Goal: Task Accomplishment & Management: Use online tool/utility

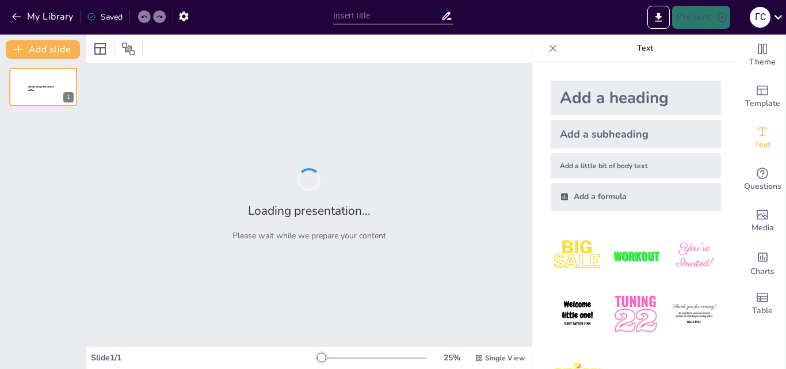
type input "Топологии сетей: Как выбрать между звездой, кольцом и шиной?"
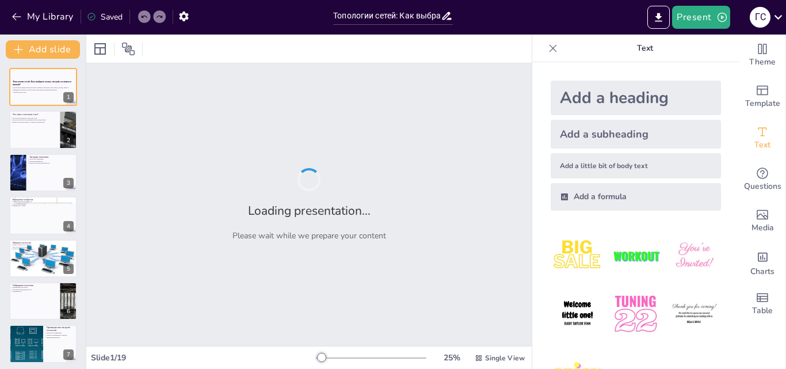
checkbox input "true"
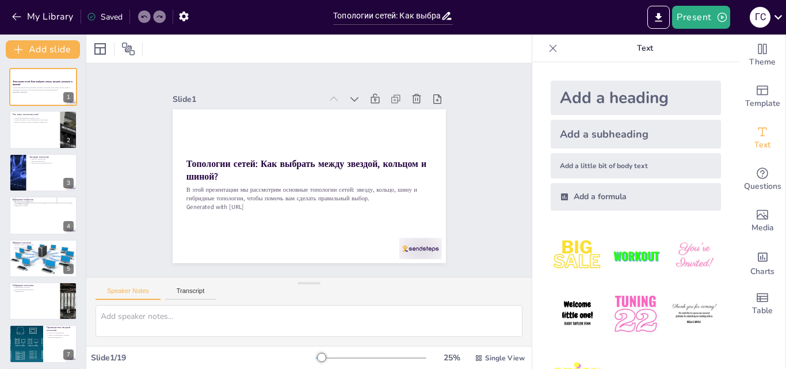
checkbox input "true"
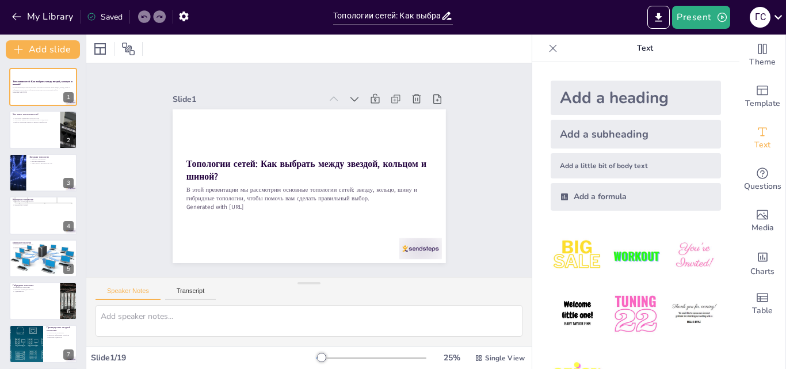
checkbox input "true"
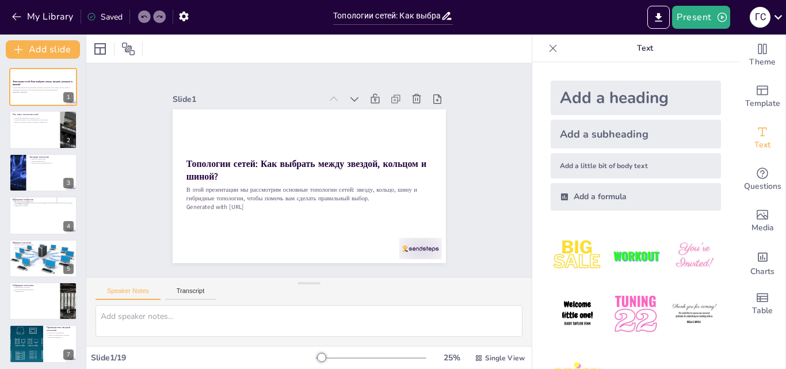
checkbox input "true"
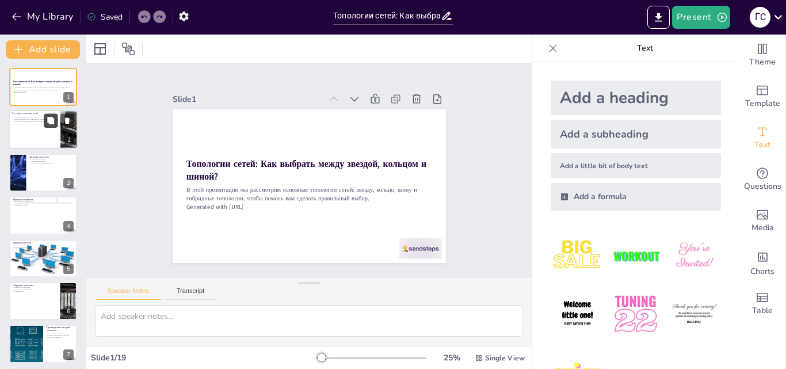
checkbox input "true"
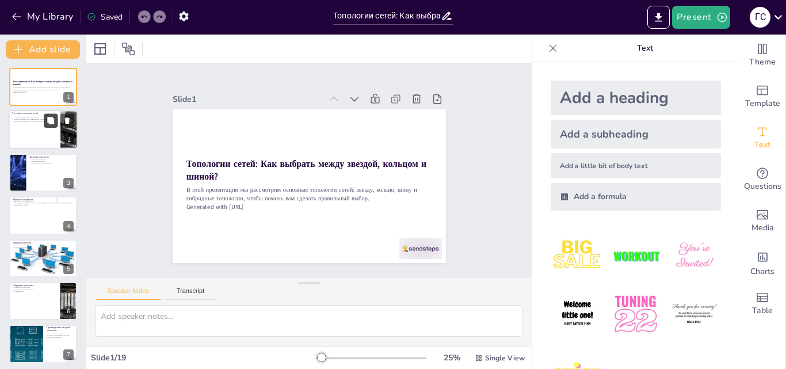
checkbox input "true"
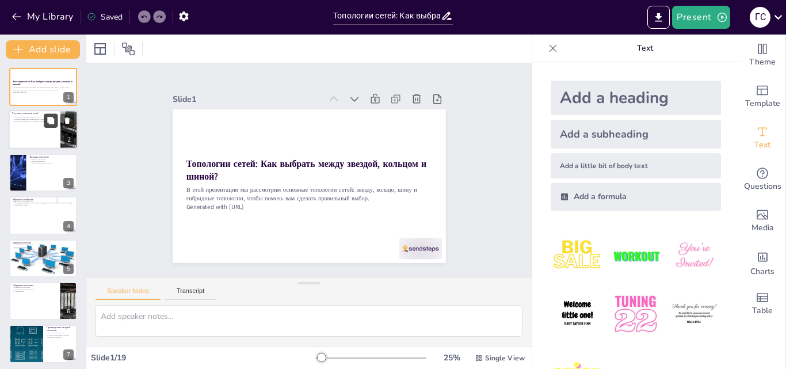
checkbox input "true"
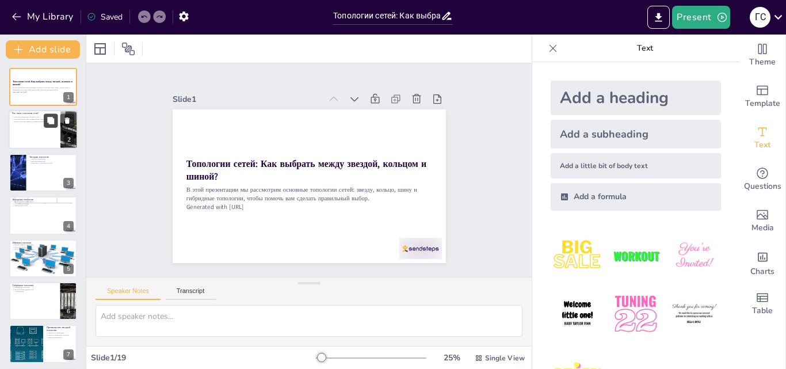
click at [47, 119] on icon at bounding box center [51, 121] width 8 height 8
type textarea "Понимание структуры сети важно, так как это влияет на производительность и наде…"
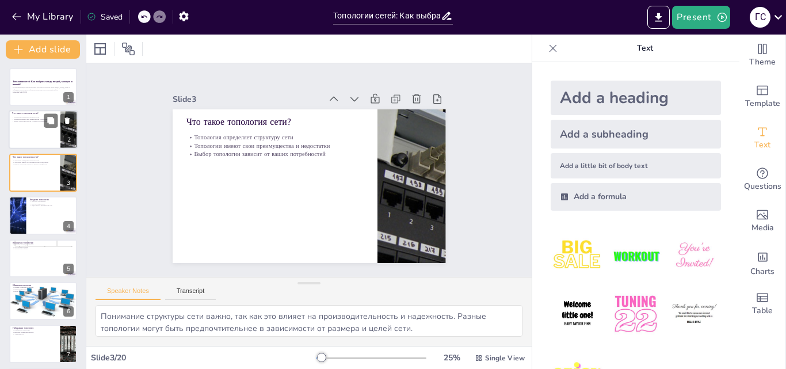
checkbox input "true"
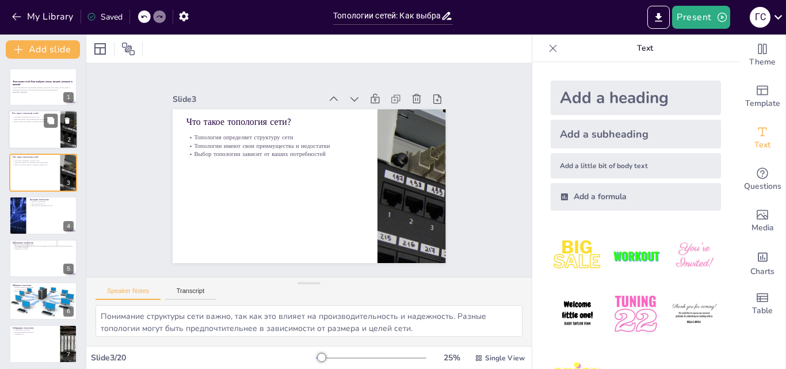
checkbox input "true"
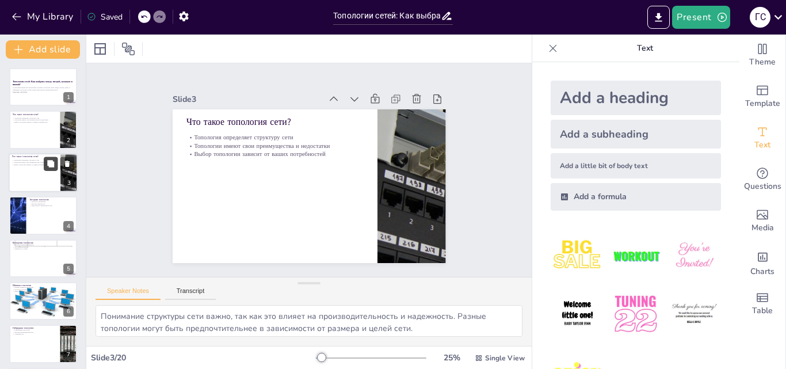
checkbox input "true"
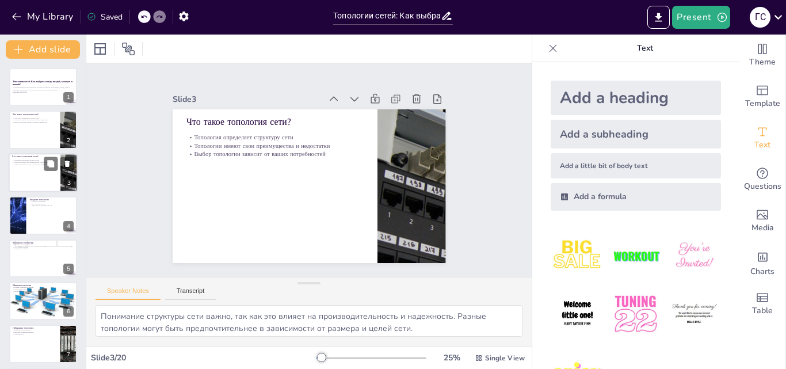
checkbox input "true"
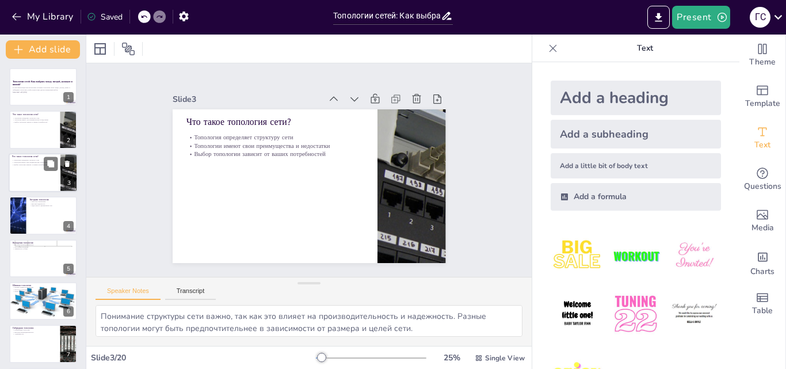
checkbox input "true"
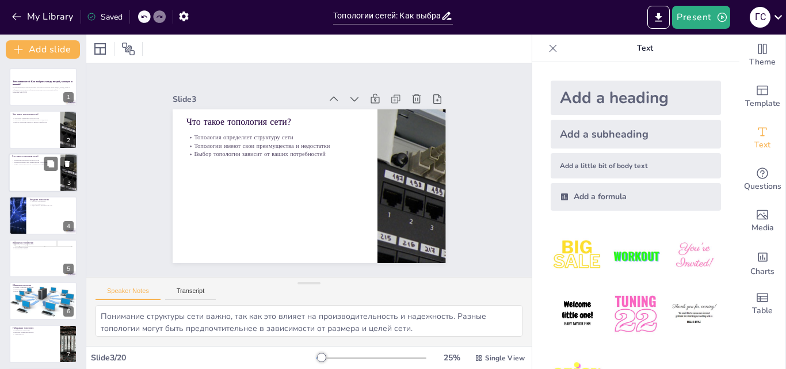
checkbox input "true"
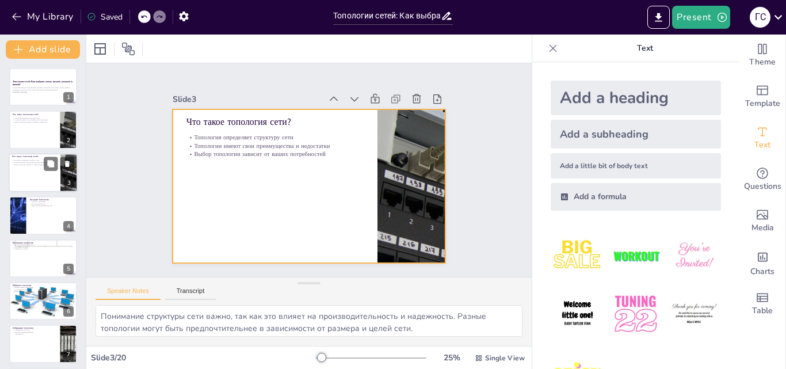
checkbox input "true"
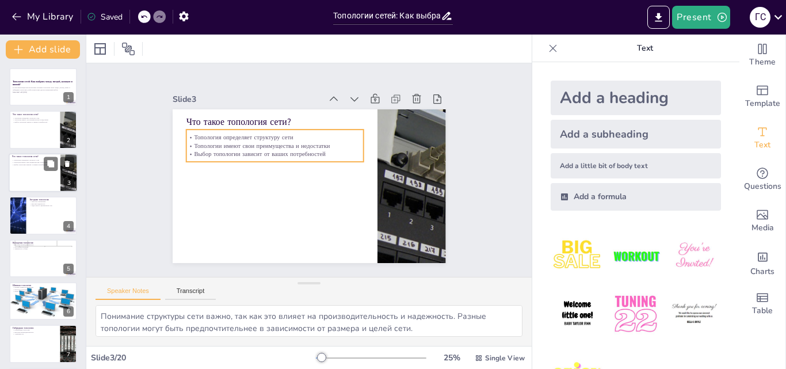
checkbox input "true"
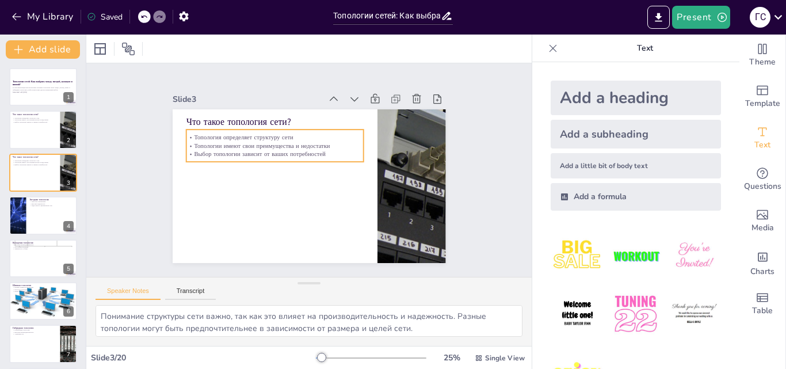
checkbox input "true"
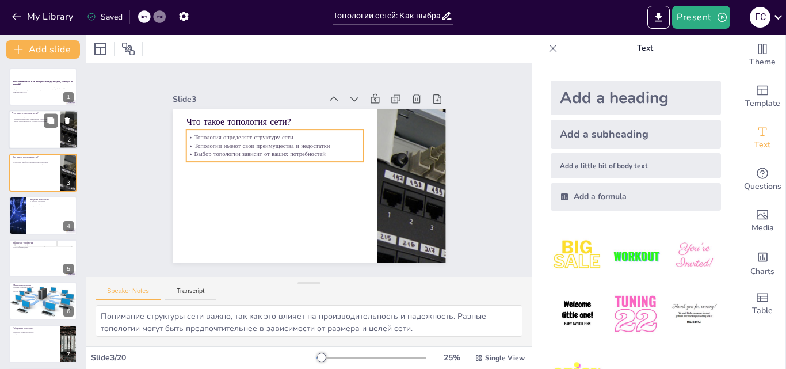
checkbox input "true"
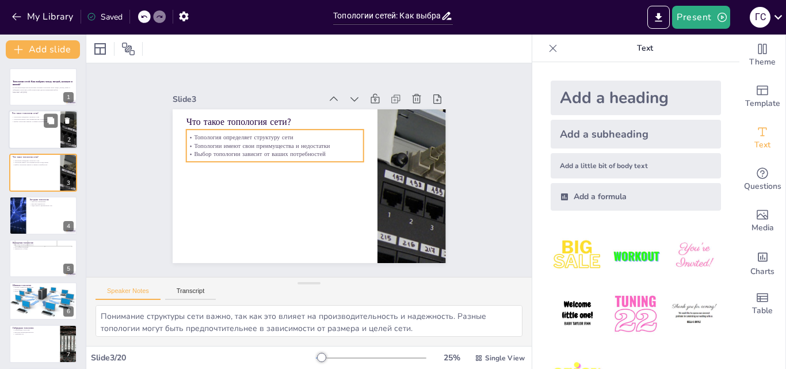
checkbox input "true"
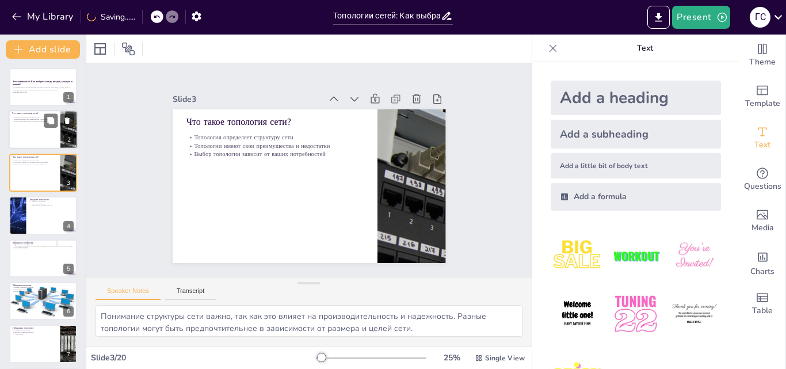
click at [38, 139] on div at bounding box center [43, 129] width 69 height 39
checkbox input "true"
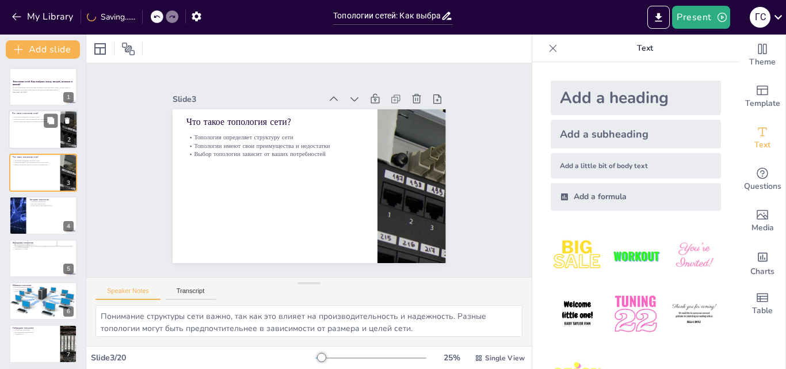
checkbox input "true"
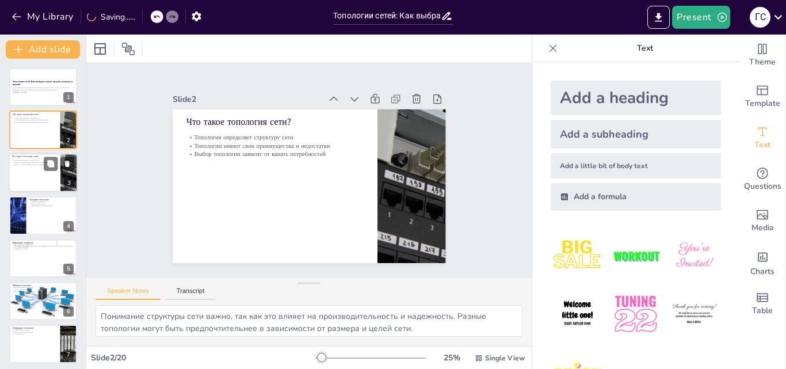
checkbox input "true"
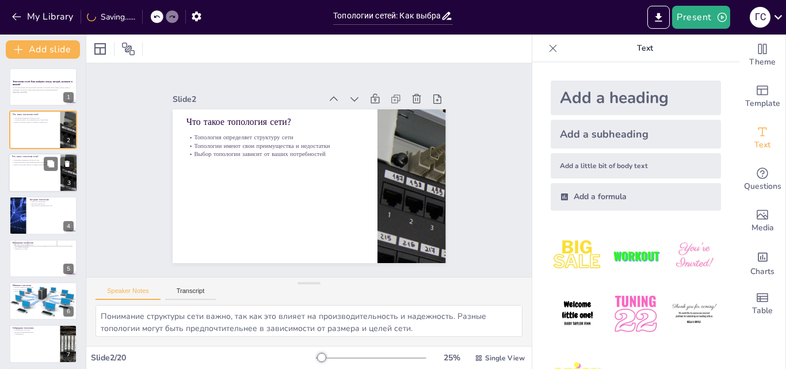
checkbox input "true"
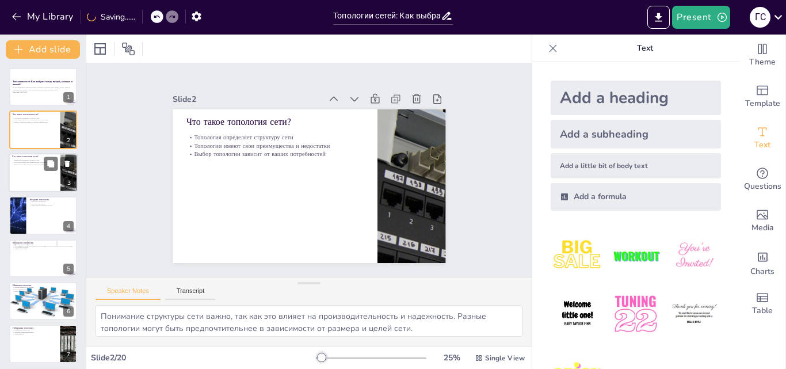
checkbox input "true"
click at [35, 168] on div at bounding box center [43, 172] width 69 height 39
checkbox input "true"
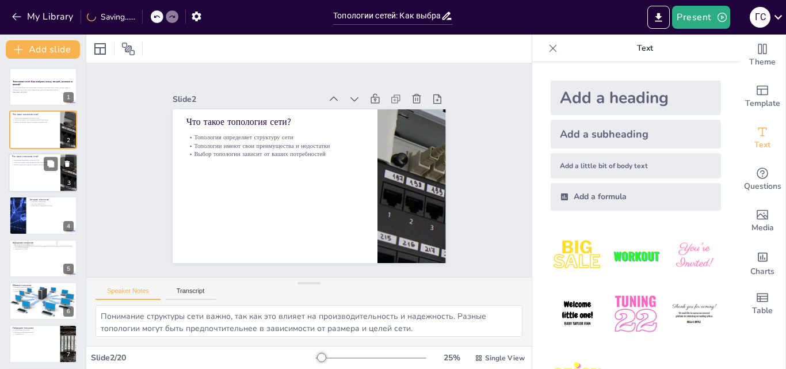
checkbox input "true"
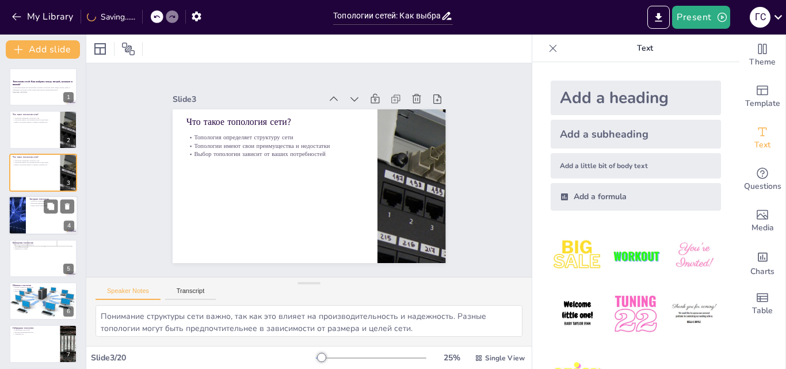
checkbox input "true"
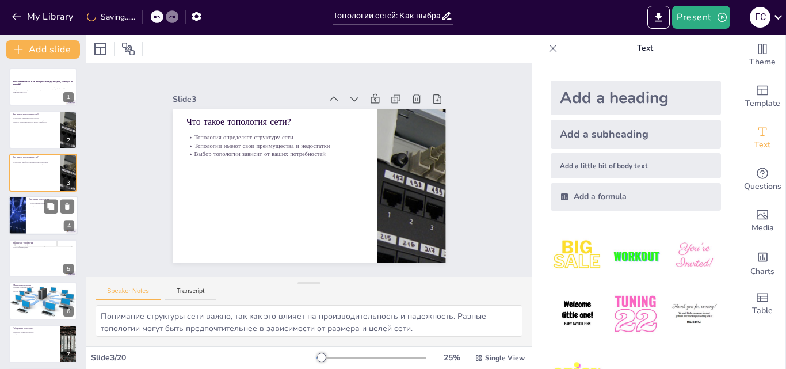
checkbox input "true"
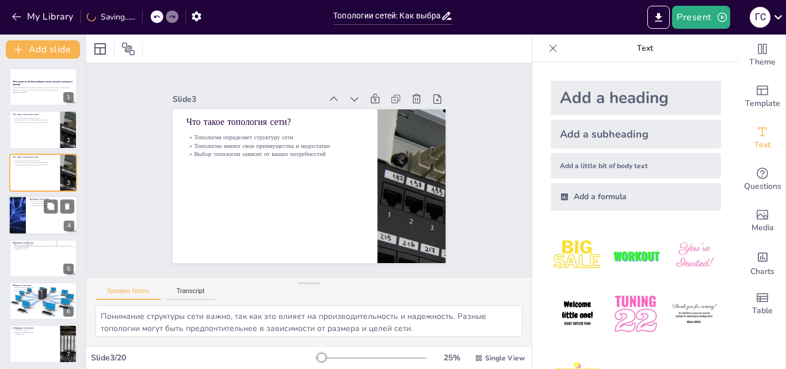
checkbox input "true"
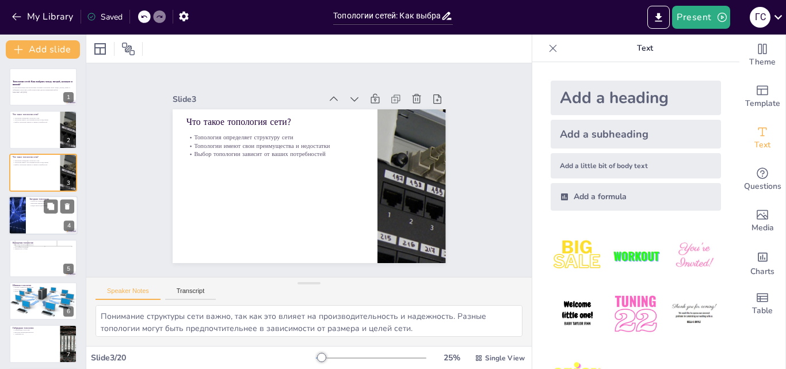
click at [42, 221] on div at bounding box center [43, 215] width 69 height 39
type textarea "Звездная топология позволяет легко добавлять и удалять устройства, что делает е…"
checkbox input "true"
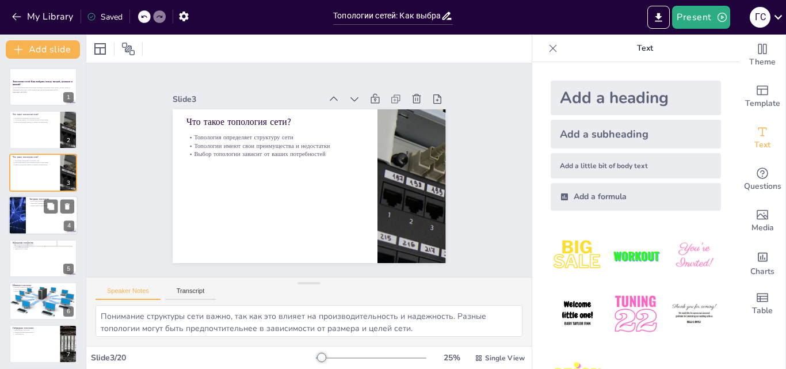
checkbox input "true"
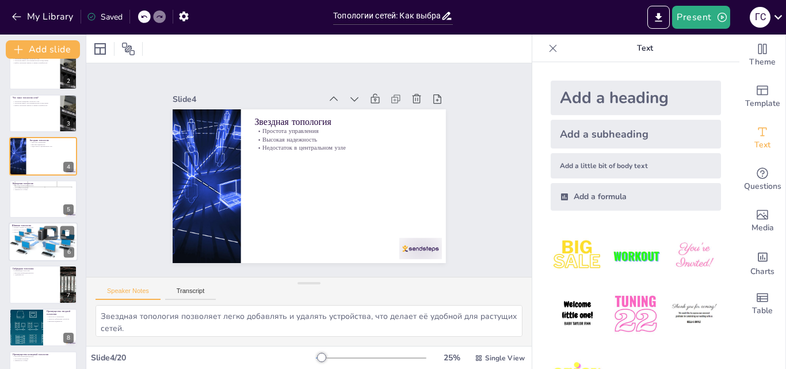
checkbox input "true"
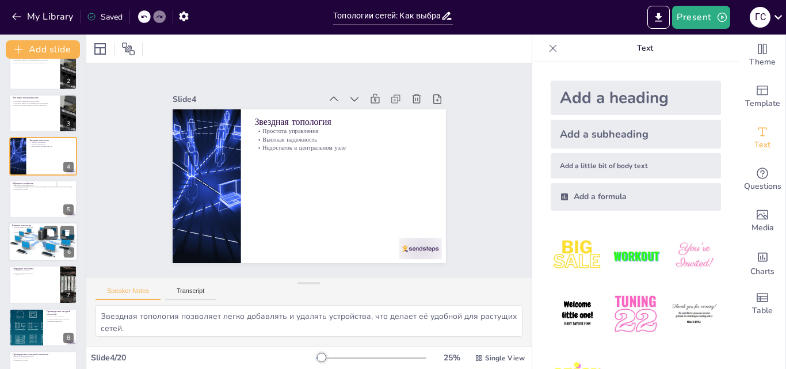
checkbox input "true"
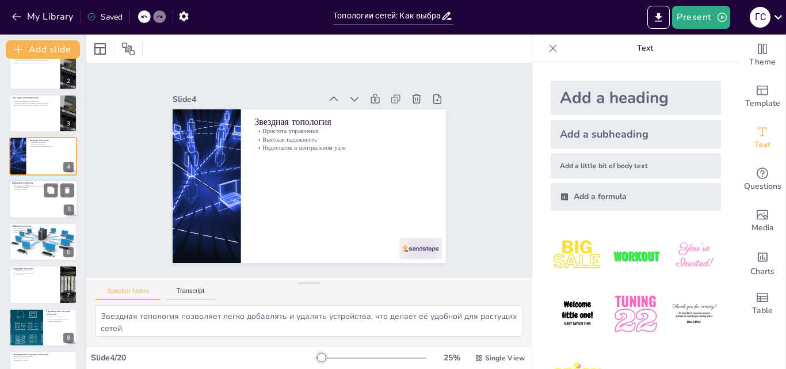
checkbox input "true"
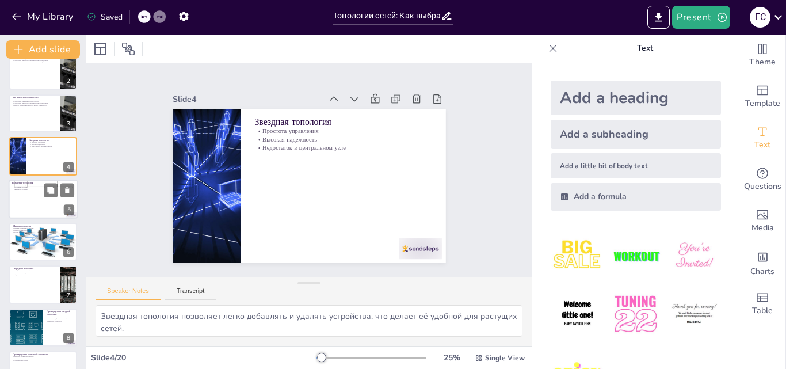
checkbox input "true"
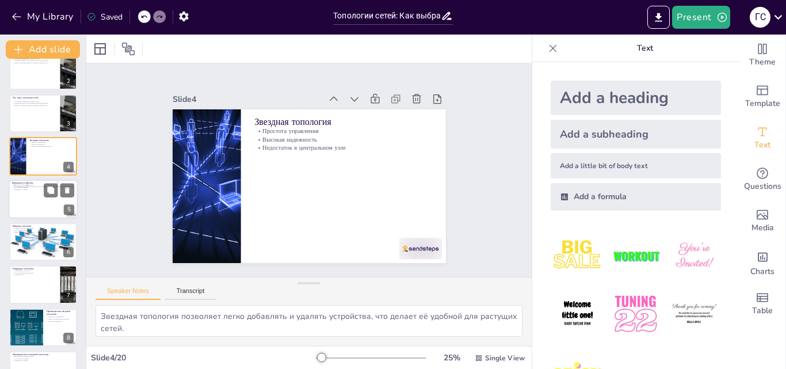
click at [44, 205] on div at bounding box center [43, 198] width 69 height 39
type textarea "Кольцевая топология обеспечивает быструю передачу данных, так как информация дв…"
checkbox input "true"
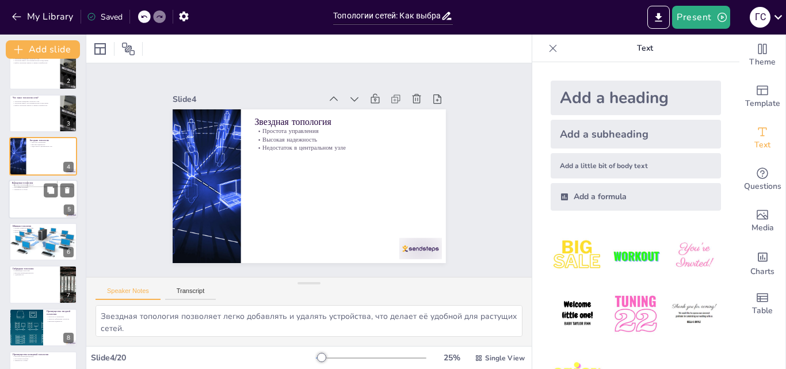
checkbox input "true"
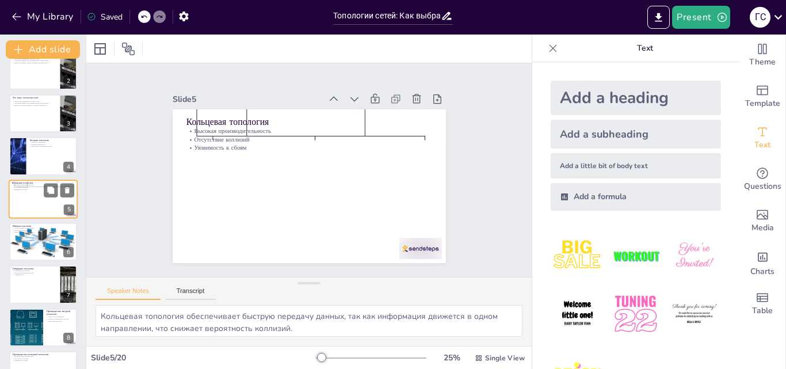
scroll to position [44, 0]
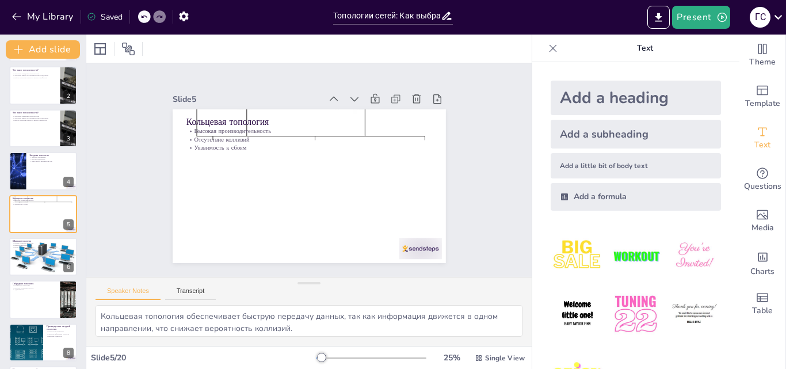
checkbox input "true"
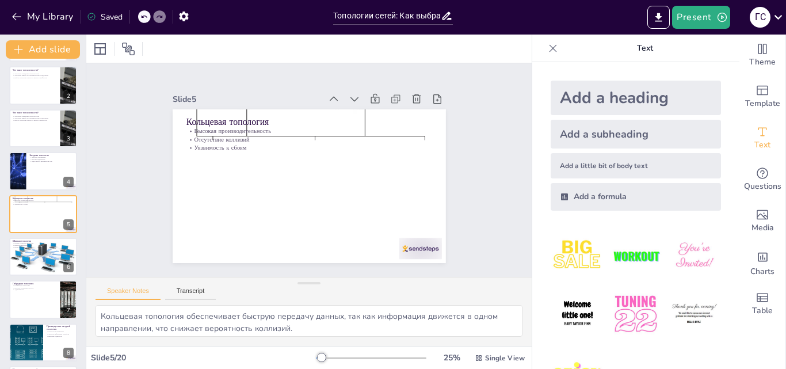
checkbox input "true"
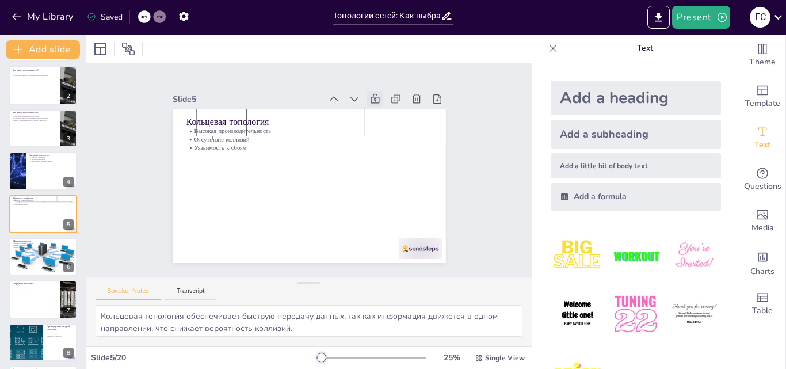
checkbox input "true"
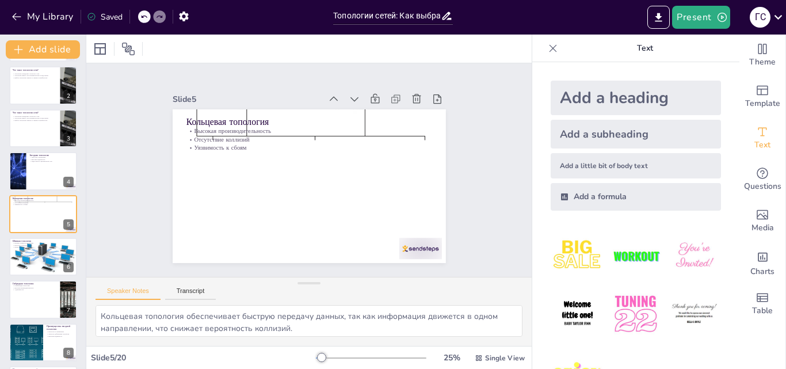
checkbox input "true"
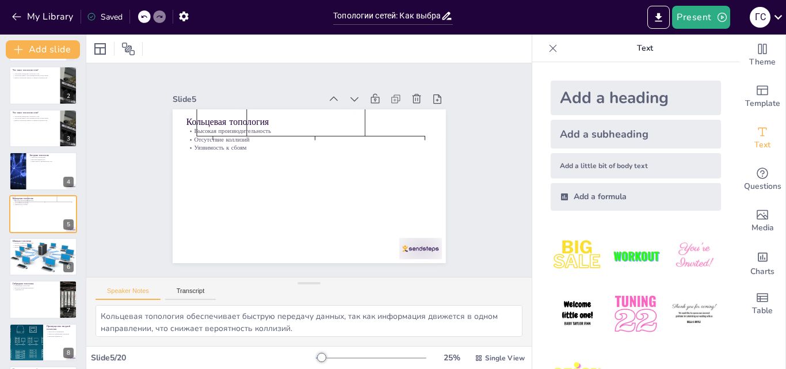
checkbox input "true"
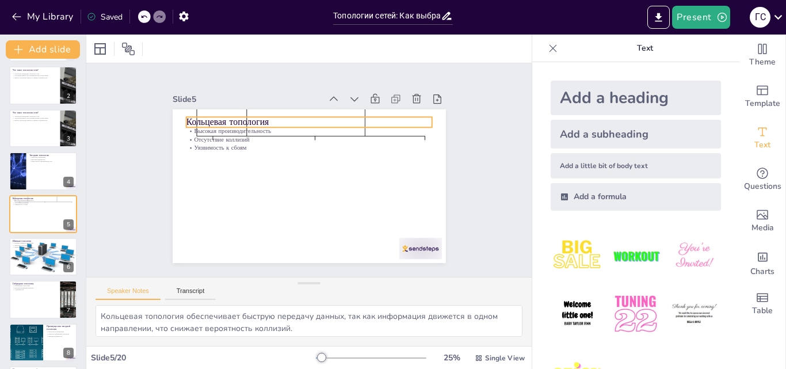
checkbox input "true"
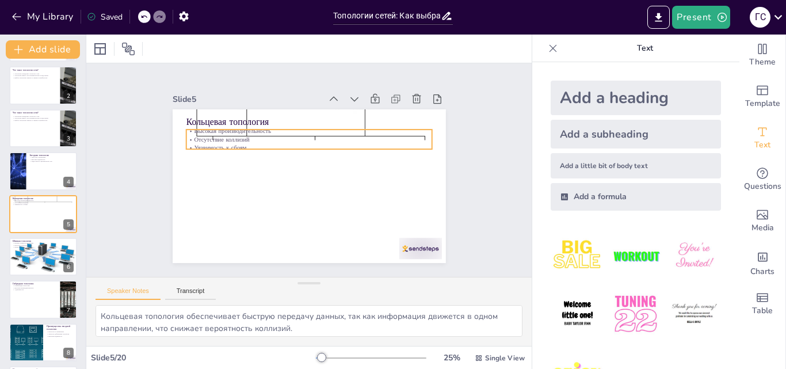
checkbox input "true"
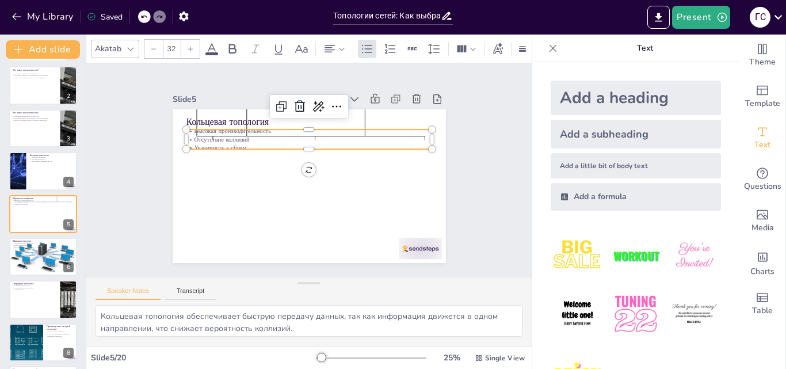
checkbox input "true"
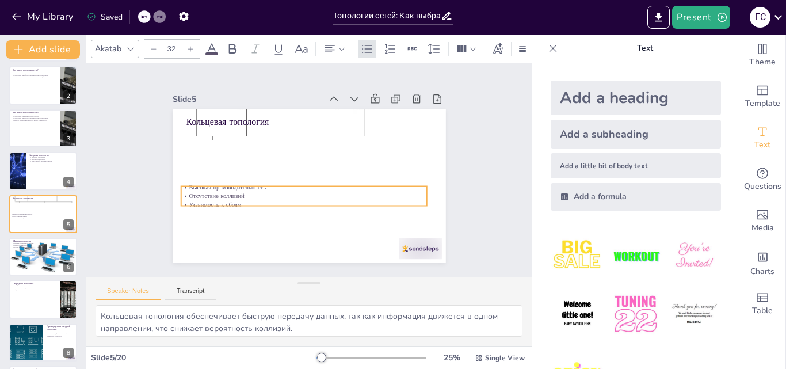
drag, startPoint x: 325, startPoint y: 130, endPoint x: 320, endPoint y: 186, distance: 56.6
click at [320, 186] on p "Высокая производительность" at bounding box center [304, 187] width 246 height 9
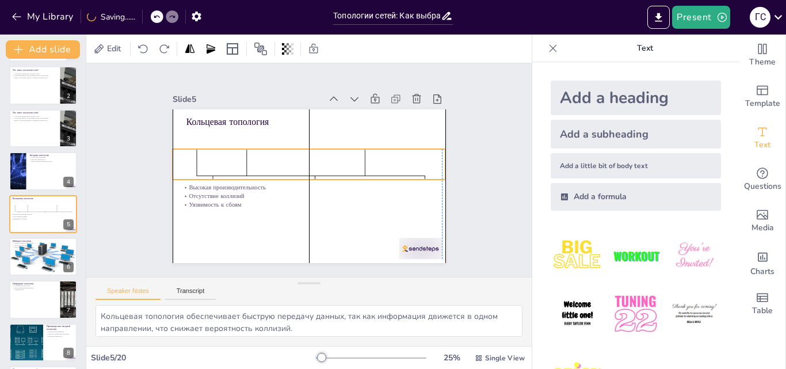
drag, startPoint x: 335, startPoint y: 128, endPoint x: 334, endPoint y: 168, distance: 39.7
click at [334, 168] on div at bounding box center [313, 172] width 273 height 321
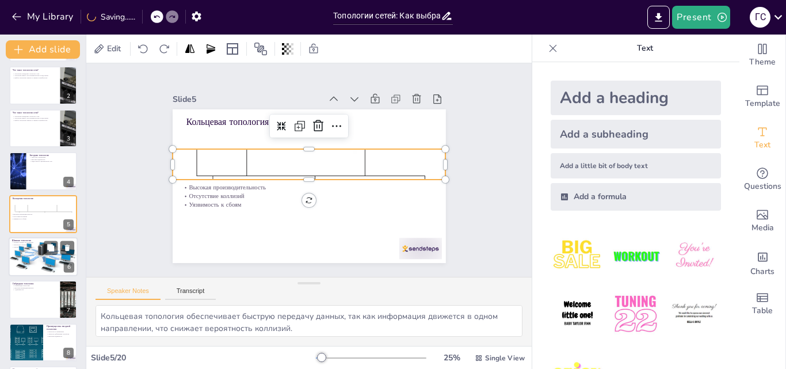
click at [32, 265] on div at bounding box center [43, 257] width 69 height 44
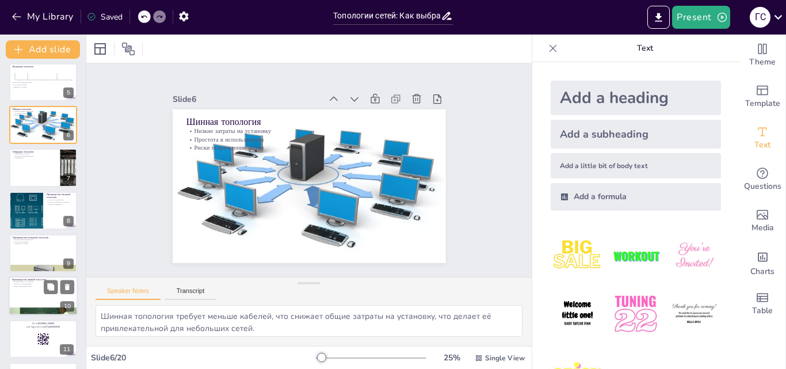
scroll to position [202, 0]
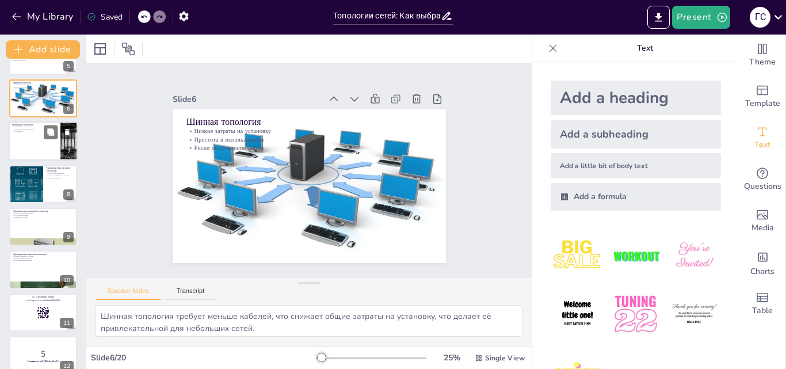
click at [41, 151] on div at bounding box center [43, 141] width 69 height 39
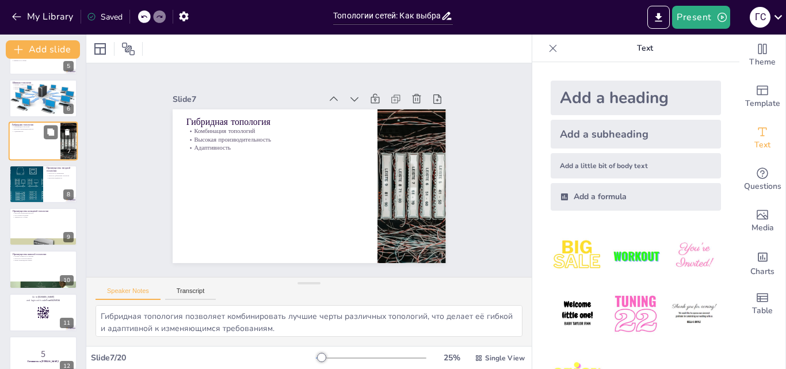
scroll to position [130, 0]
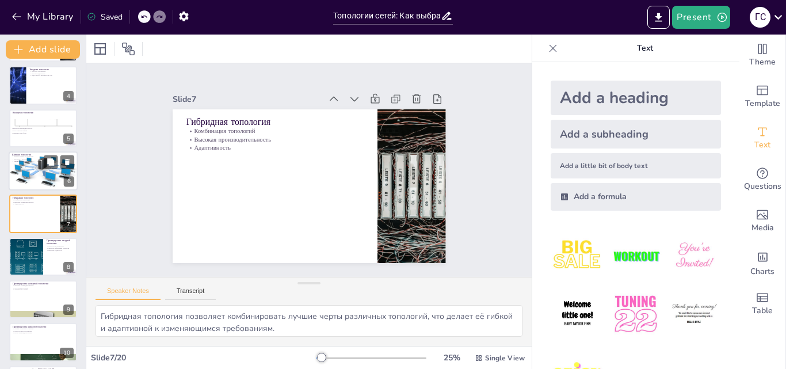
click at [33, 175] on div at bounding box center [43, 171] width 69 height 44
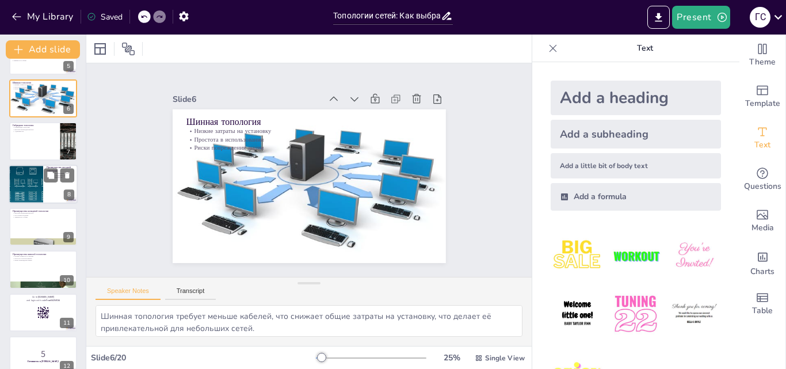
click at [29, 188] on div at bounding box center [26, 183] width 56 height 39
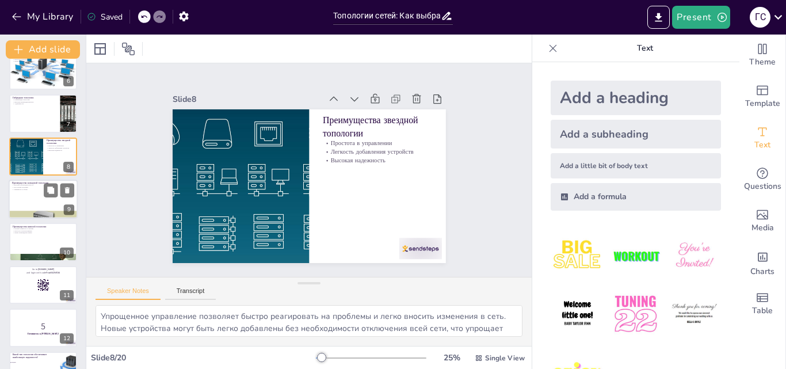
click at [31, 204] on div at bounding box center [43, 198] width 69 height 39
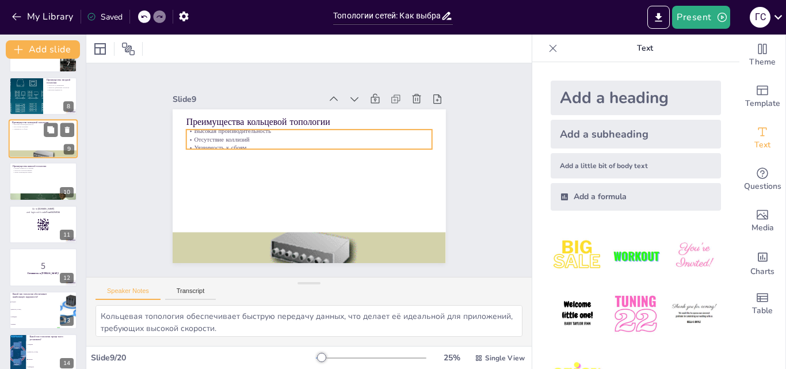
scroll to position [331, 0]
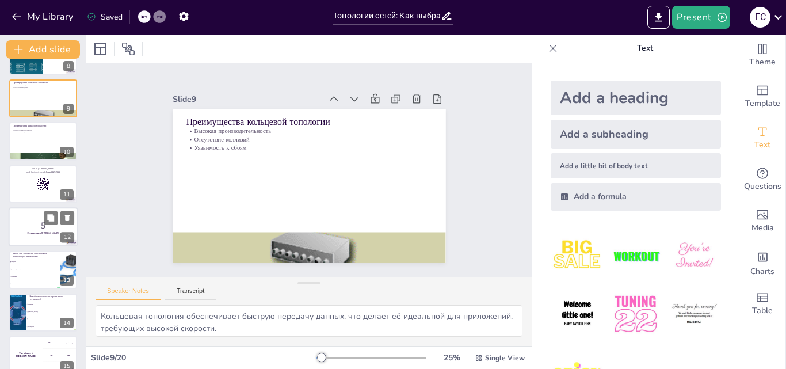
click at [38, 230] on p "5" at bounding box center [43, 225] width 62 height 13
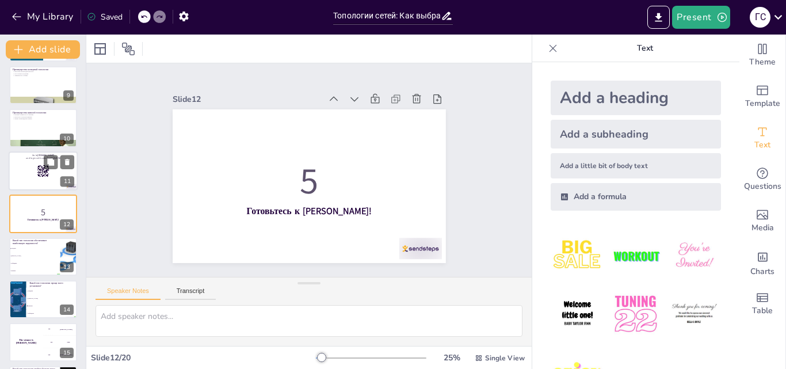
click at [48, 178] on div at bounding box center [43, 170] width 69 height 39
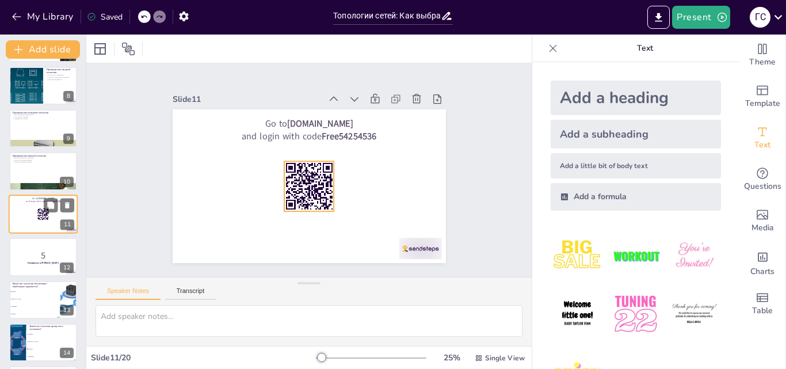
click at [39, 208] on icon at bounding box center [43, 214] width 13 height 13
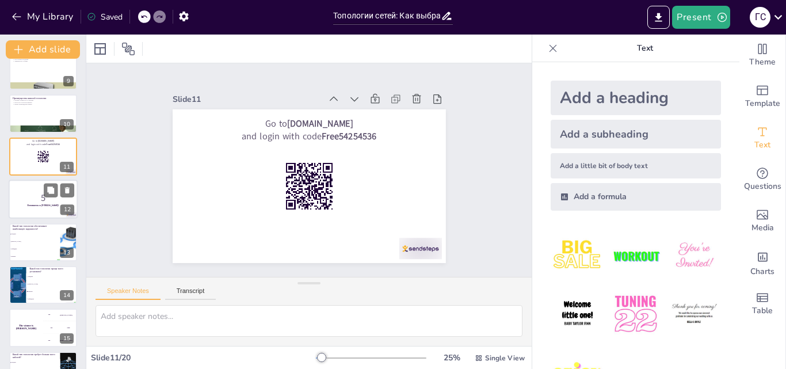
drag, startPoint x: 30, startPoint y: 217, endPoint x: 36, endPoint y: 212, distance: 7.7
click at [30, 217] on div "5 Готовьтесь к [PERSON_NAME]! 12" at bounding box center [43, 198] width 69 height 39
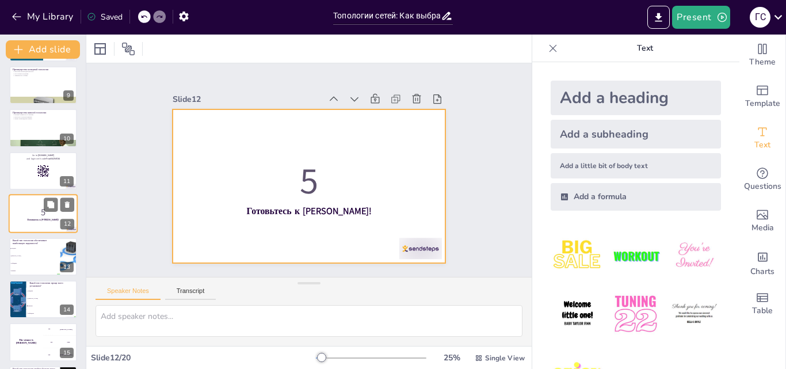
click at [32, 221] on div at bounding box center [43, 213] width 69 height 39
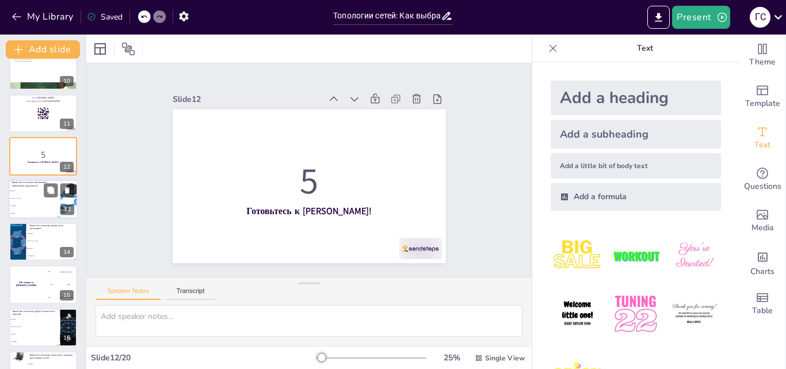
click at [37, 212] on li "Шинная" at bounding box center [35, 212] width 52 height 7
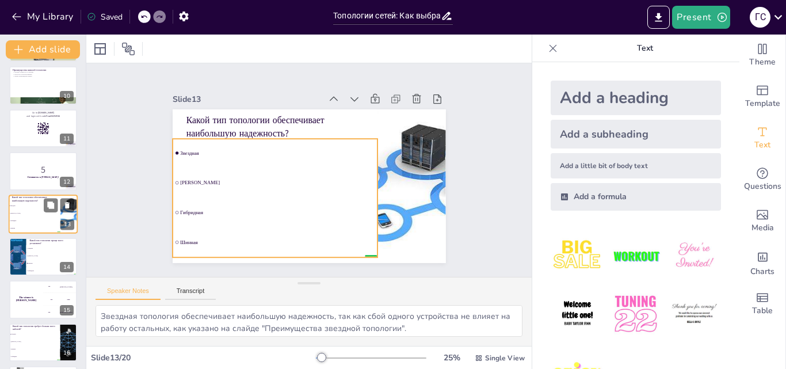
scroll to position [501, 0]
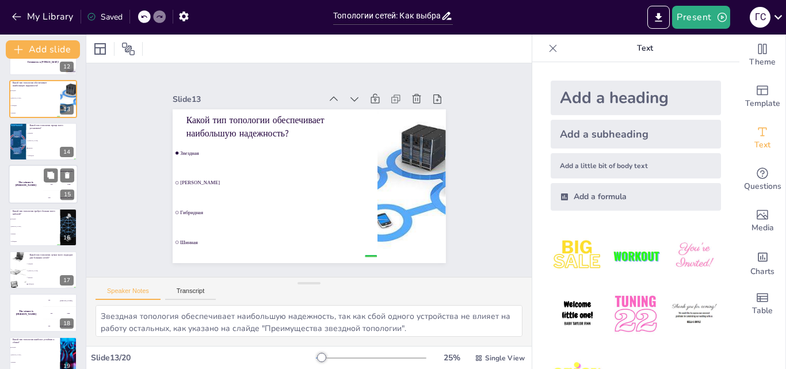
click at [36, 191] on div "The winner is [PERSON_NAME]" at bounding box center [26, 184] width 35 height 39
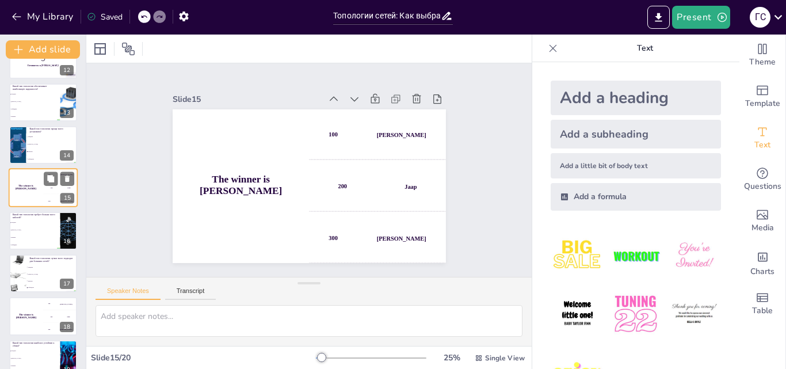
scroll to position [560, 0]
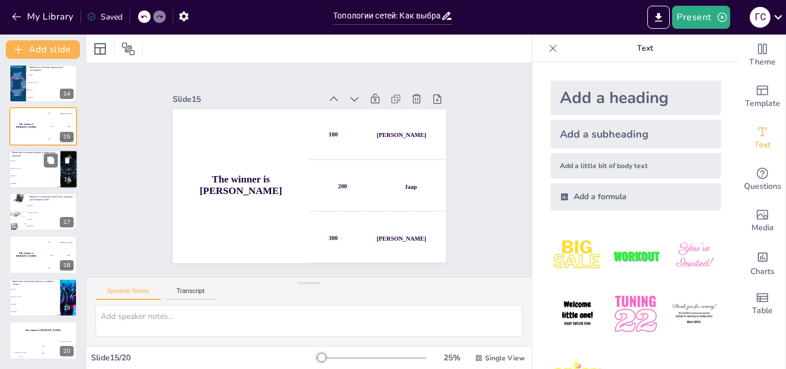
click at [37, 184] on li "Гибридная" at bounding box center [35, 182] width 52 height 7
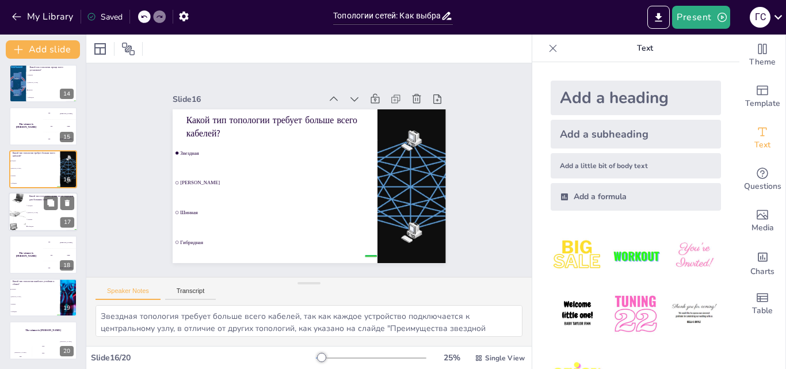
click at [36, 225] on span "Гибридная" at bounding box center [52, 226] width 49 height 2
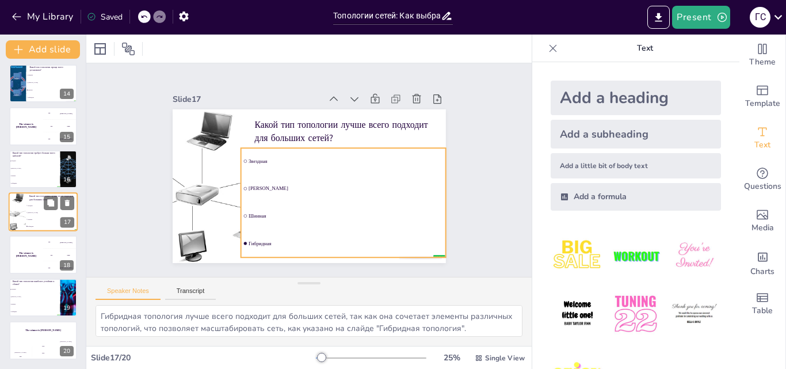
scroll to position [558, 0]
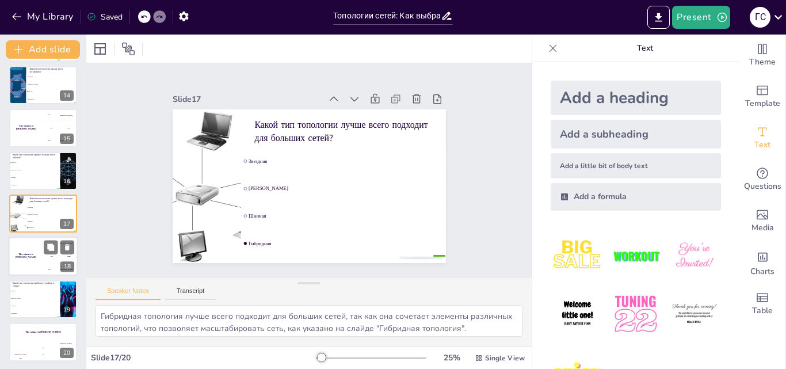
click at [35, 259] on div "The winner is [PERSON_NAME]" at bounding box center [26, 256] width 35 height 39
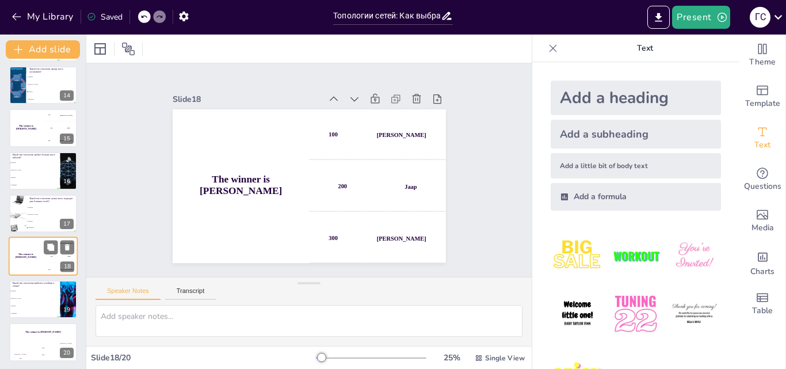
scroll to position [560, 0]
click at [26, 296] on span "[PERSON_NAME]" at bounding box center [34, 297] width 49 height 2
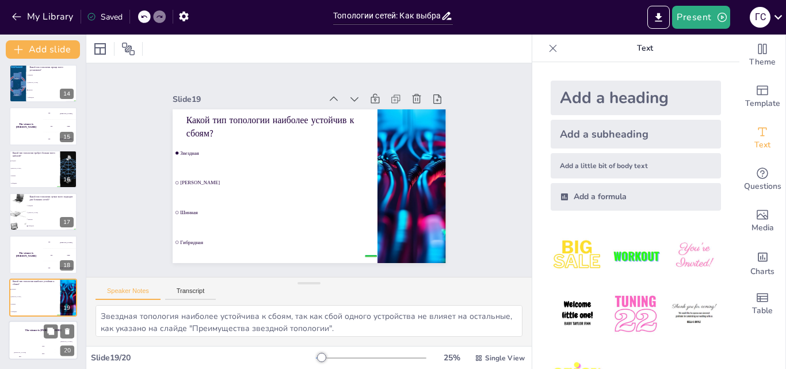
click at [40, 340] on div "Jaap 200" at bounding box center [43, 350] width 23 height 20
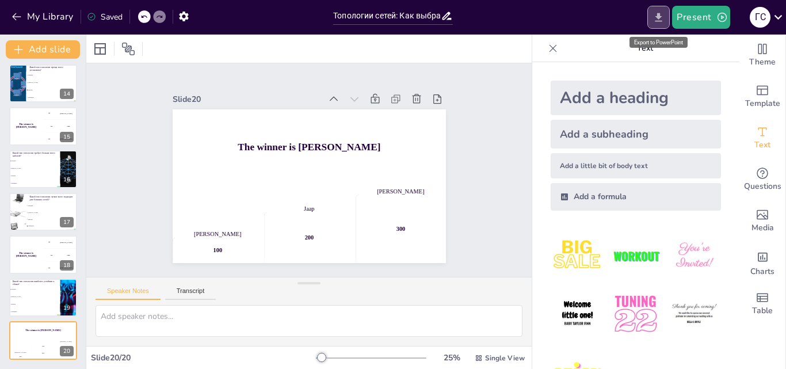
click at [660, 17] on icon "Export to PowerPoint" at bounding box center [658, 17] width 7 height 9
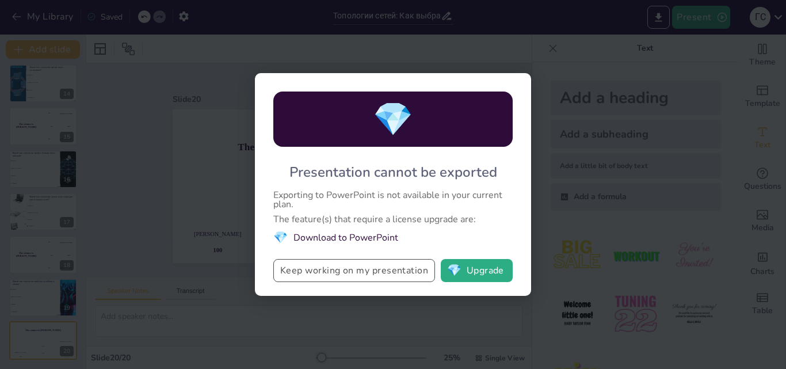
click at [343, 274] on button "Keep working on my presentation" at bounding box center [354, 270] width 162 height 23
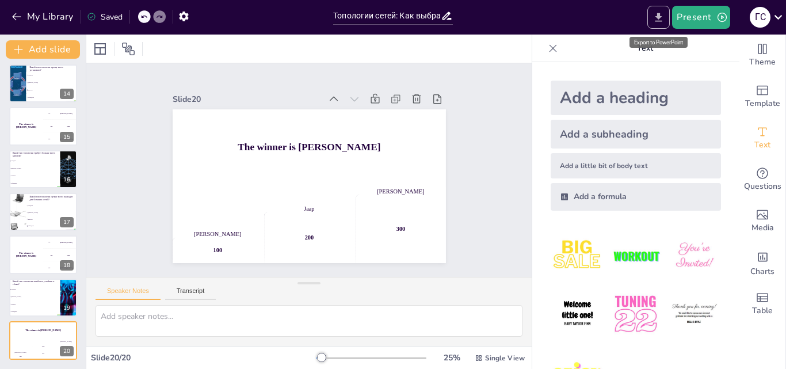
click at [669, 7] on button "Export to PowerPoint" at bounding box center [658, 17] width 22 height 23
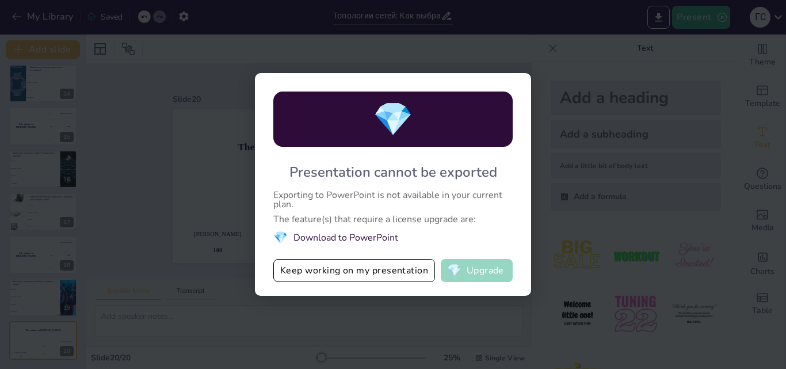
click at [477, 269] on button "💎 Upgrade" at bounding box center [476, 270] width 72 height 23
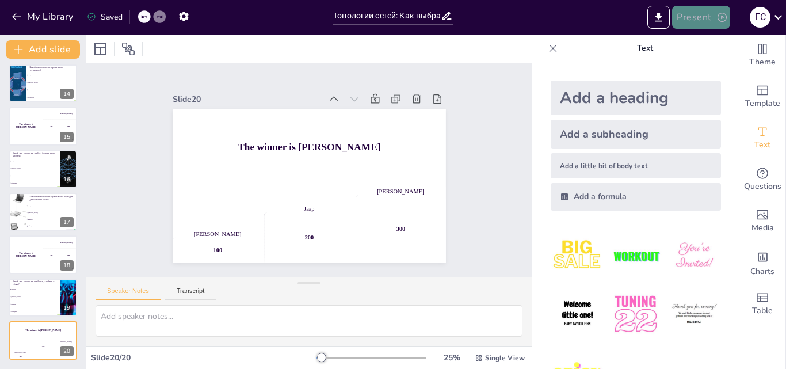
click at [713, 11] on button "Present" at bounding box center [701, 17] width 58 height 23
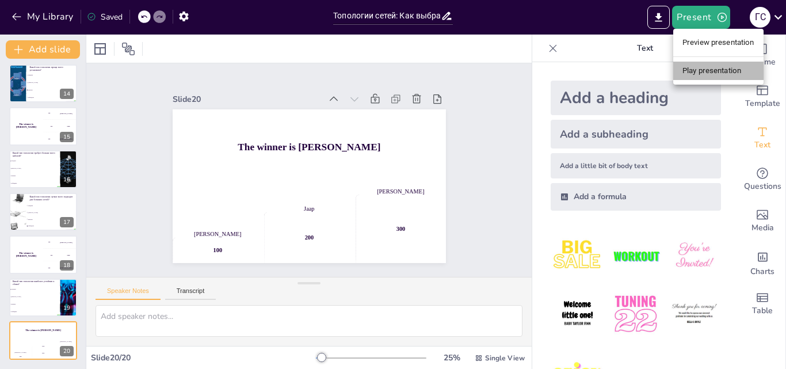
click at [717, 72] on li "Play presentation" at bounding box center [718, 71] width 90 height 18
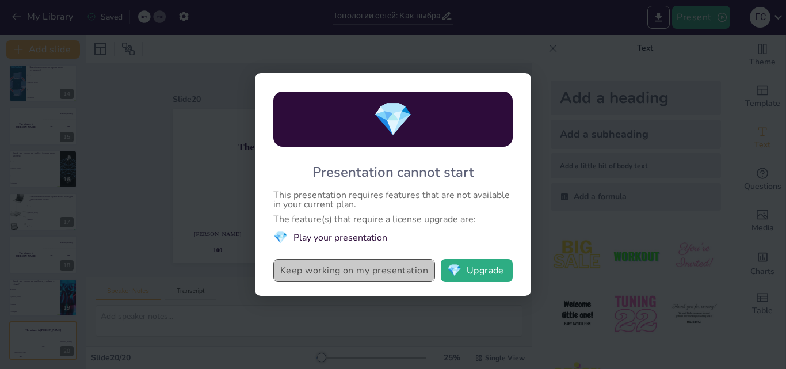
click at [395, 270] on button "Keep working on my presentation" at bounding box center [354, 270] width 162 height 23
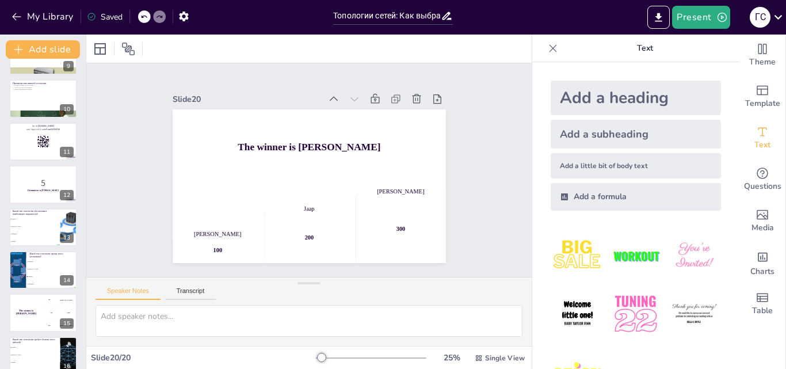
scroll to position [330, 0]
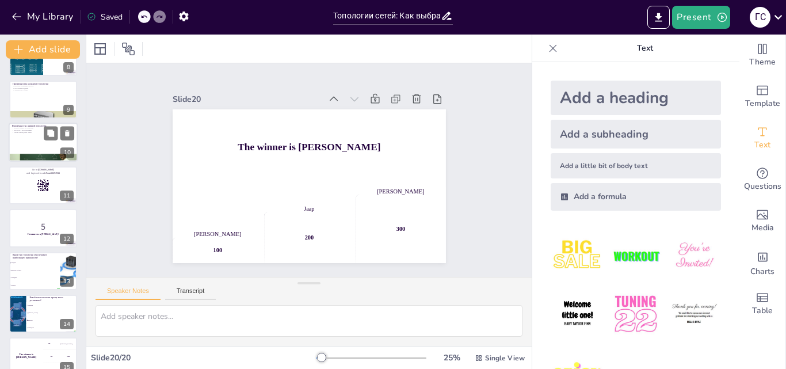
click at [53, 143] on div at bounding box center [43, 142] width 69 height 39
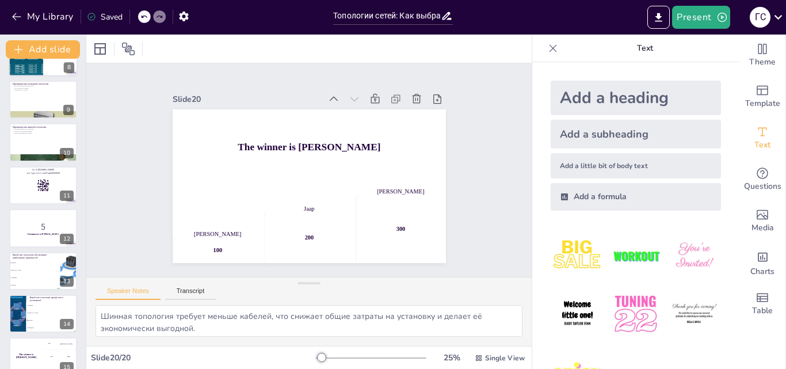
scroll to position [258, 0]
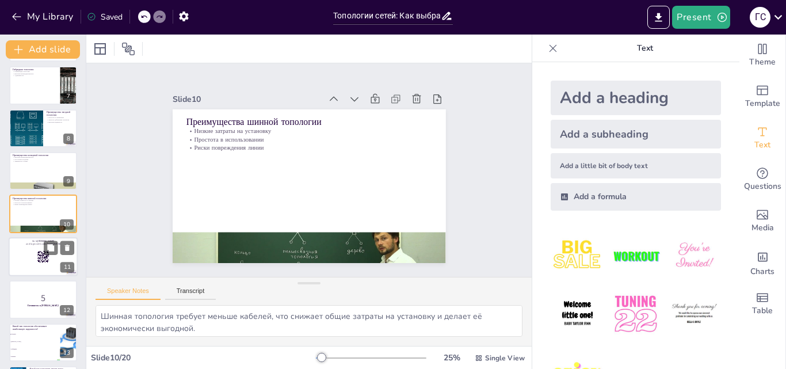
click at [30, 256] on div at bounding box center [43, 256] width 69 height 39
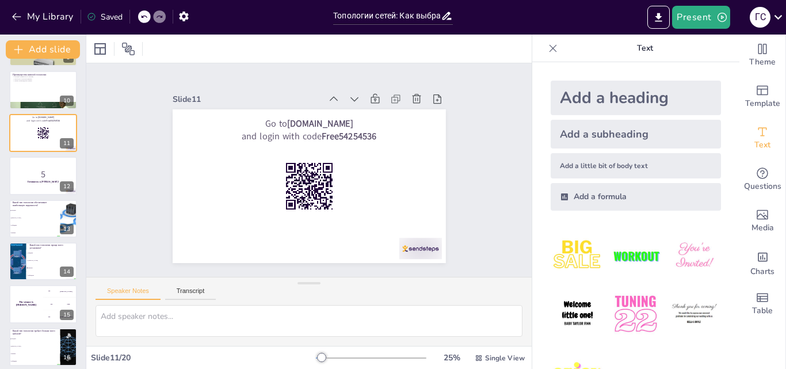
scroll to position [560, 0]
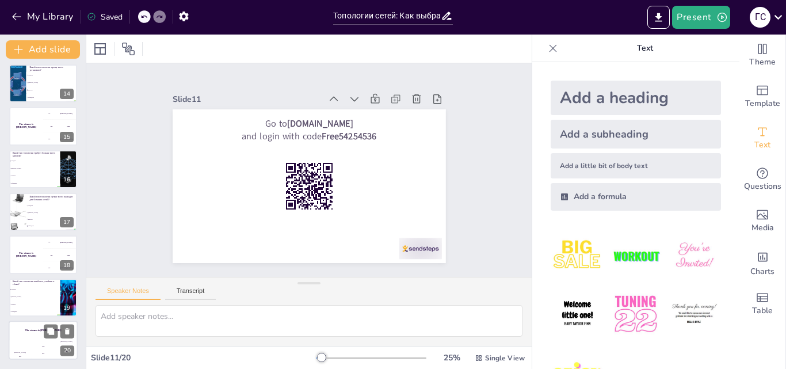
click at [32, 340] on div "Jaap 200" at bounding box center [43, 350] width 23 height 20
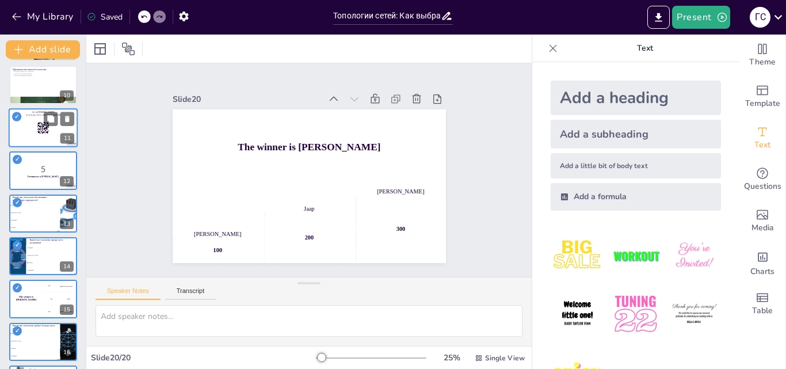
scroll to position [272, 0]
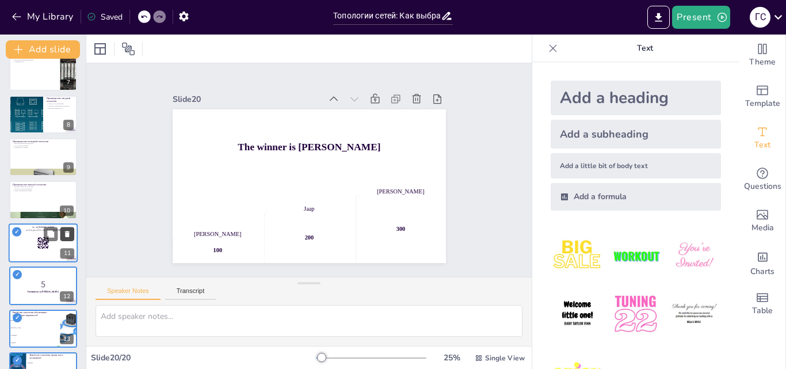
click at [73, 234] on button at bounding box center [67, 234] width 14 height 14
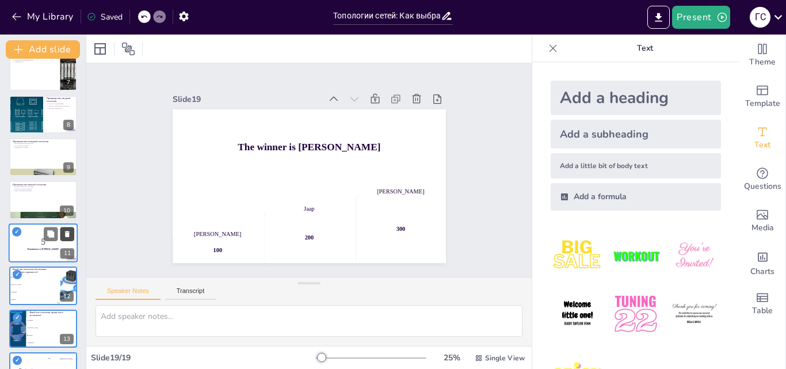
click at [73, 234] on button at bounding box center [67, 234] width 14 height 14
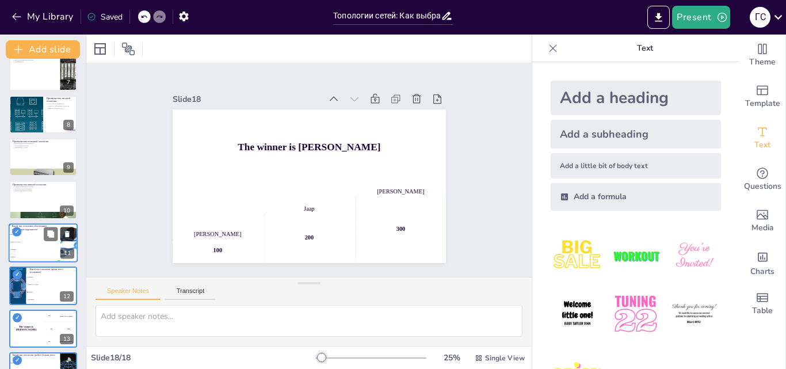
click at [73, 234] on button at bounding box center [67, 234] width 14 height 14
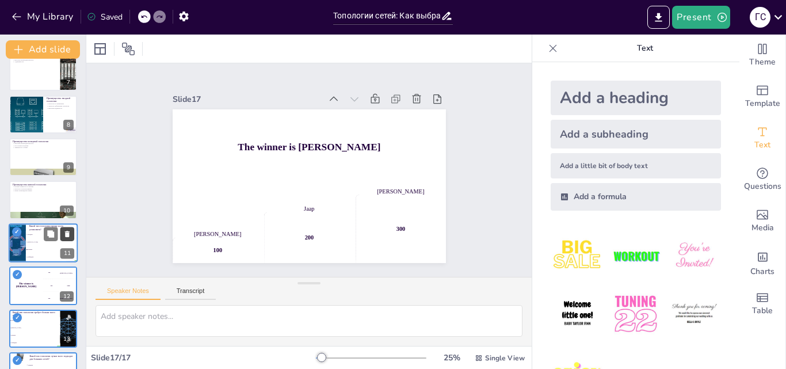
click at [73, 234] on button at bounding box center [67, 234] width 14 height 14
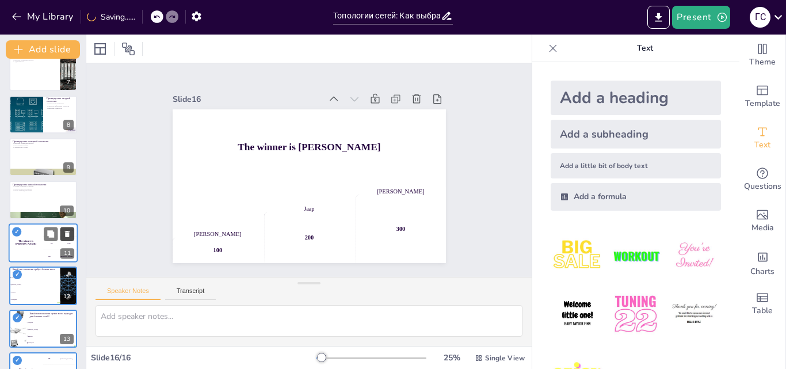
click at [73, 234] on button at bounding box center [67, 234] width 14 height 14
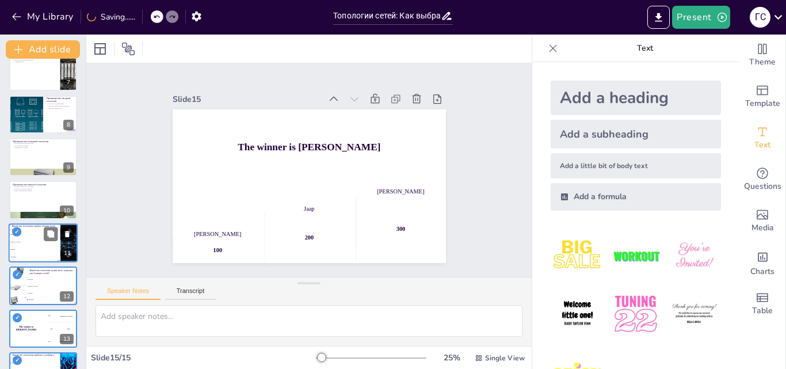
click at [73, 234] on button at bounding box center [67, 234] width 14 height 14
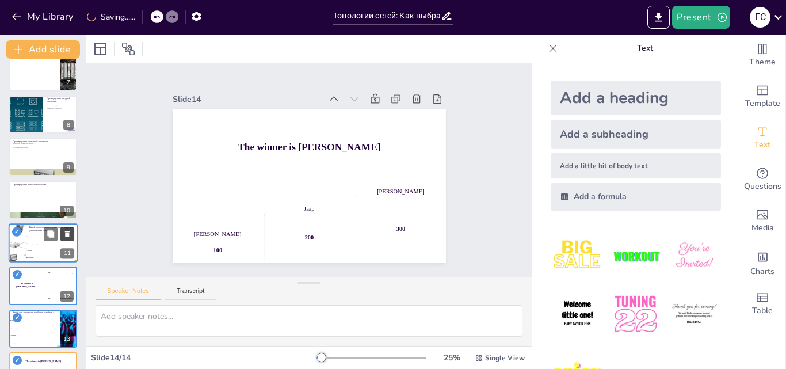
click at [73, 234] on button at bounding box center [67, 234] width 14 height 14
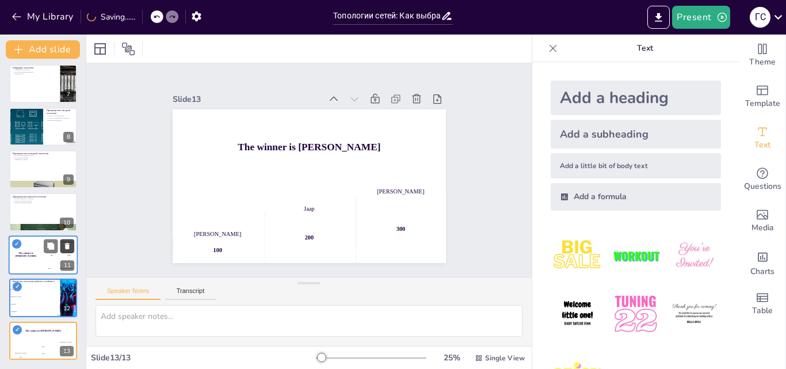
scroll to position [260, 0]
click at [73, 234] on div "Топологии сетей: Как выбрать между звездой, кольцом и шиной? В этой презентации…" at bounding box center [43, 83] width 86 height 551
click at [67, 250] on button at bounding box center [67, 246] width 14 height 14
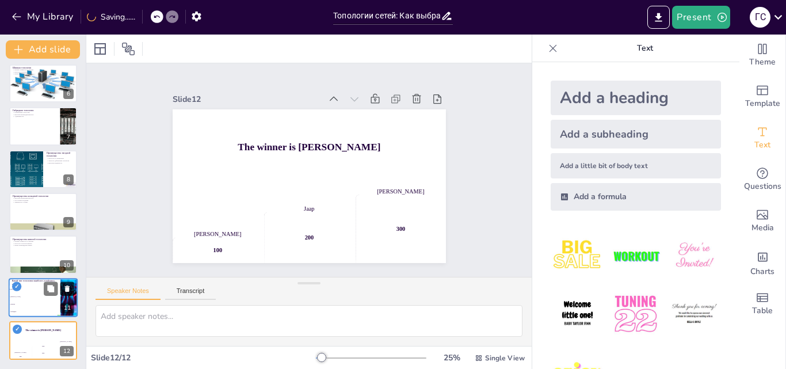
scroll to position [217, 0]
click at [66, 290] on icon at bounding box center [67, 288] width 5 height 6
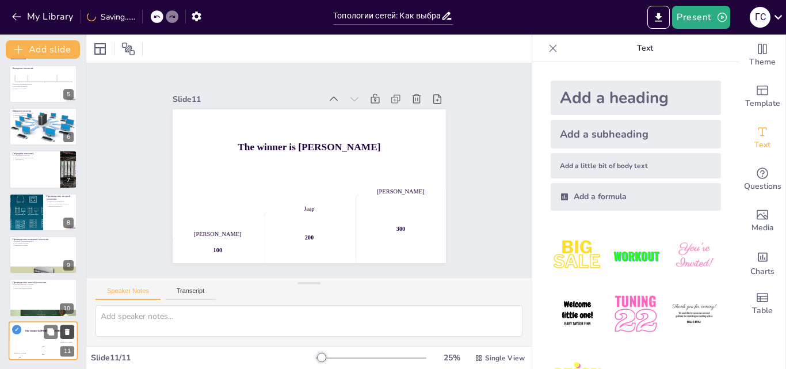
scroll to position [174, 0]
click at [70, 333] on icon at bounding box center [67, 331] width 8 height 8
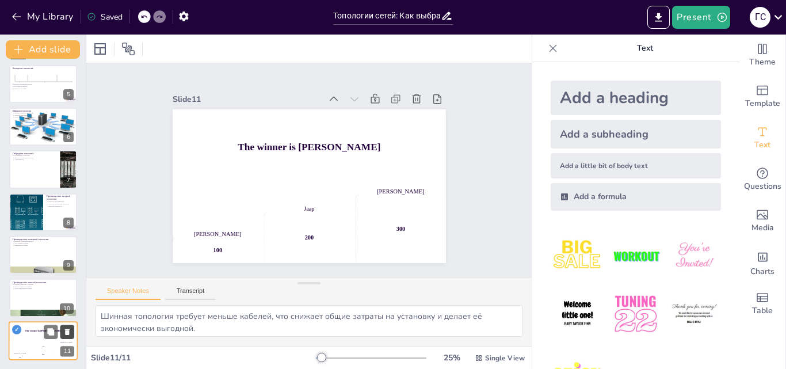
scroll to position [132, 0]
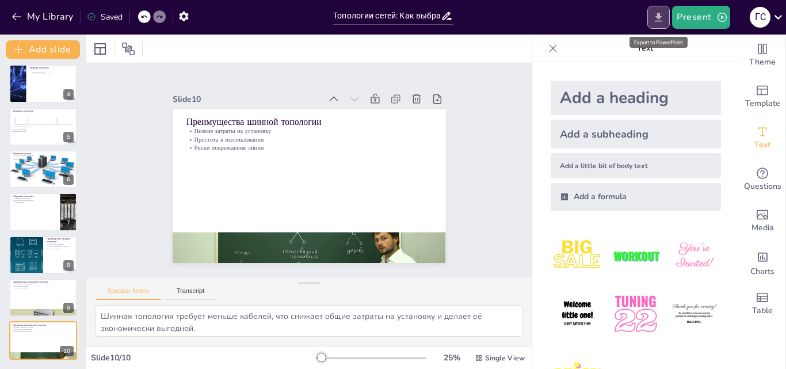
click at [661, 21] on icon "Export to PowerPoint" at bounding box center [658, 17] width 7 height 9
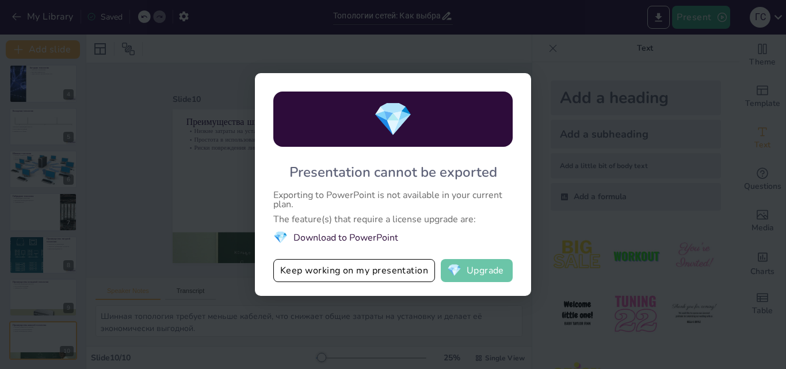
click at [457, 266] on span "💎" at bounding box center [454, 271] width 14 height 12
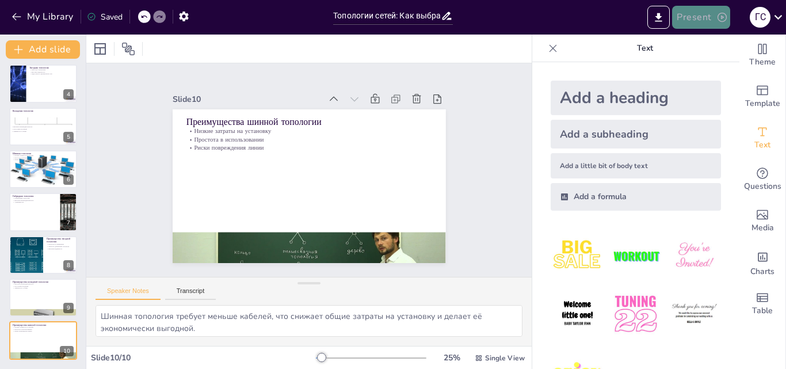
click at [705, 13] on button "Present" at bounding box center [701, 17] width 58 height 23
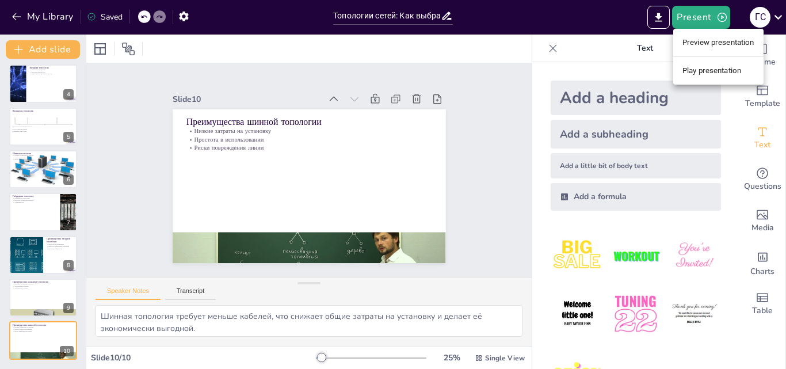
click at [695, 45] on li "Preview presentation" at bounding box center [718, 42] width 90 height 18
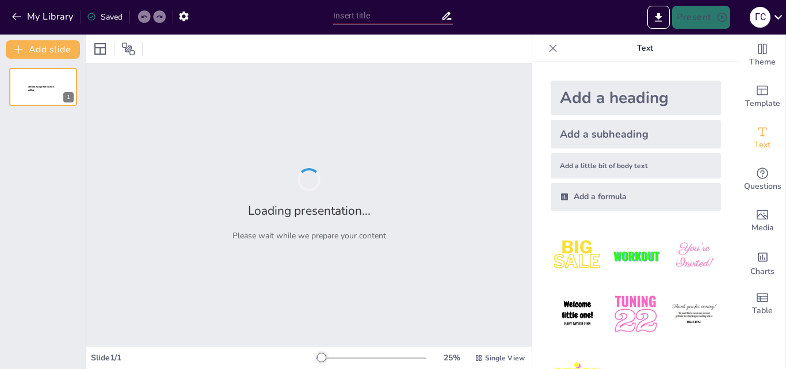
type input "Топологии сетей: Как выбрать между звездой, кольцом и шиной?"
